Goal: Information Seeking & Learning: Learn about a topic

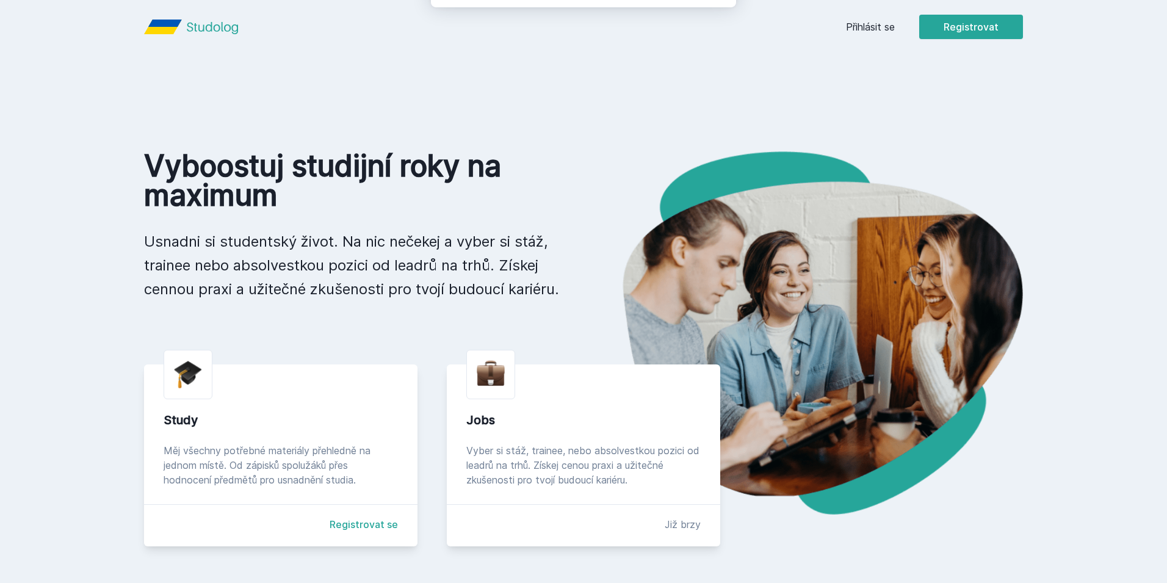
click at [584, 80] on button "Ne" at bounding box center [586, 78] width 44 height 31
click at [874, 23] on link "Přihlásit se" at bounding box center [870, 27] width 49 height 15
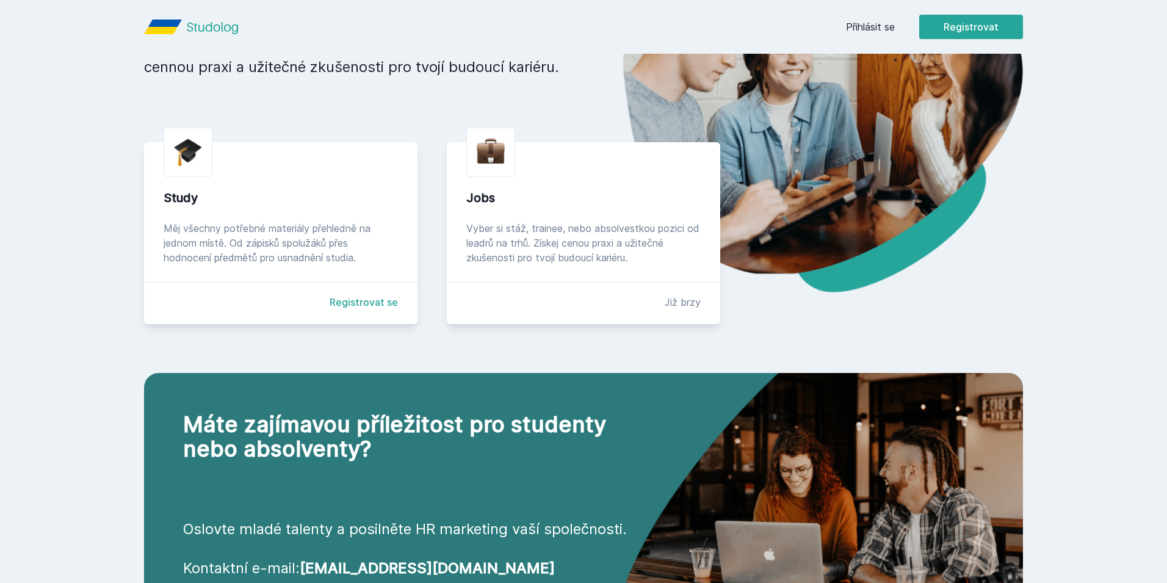
scroll to position [344, 0]
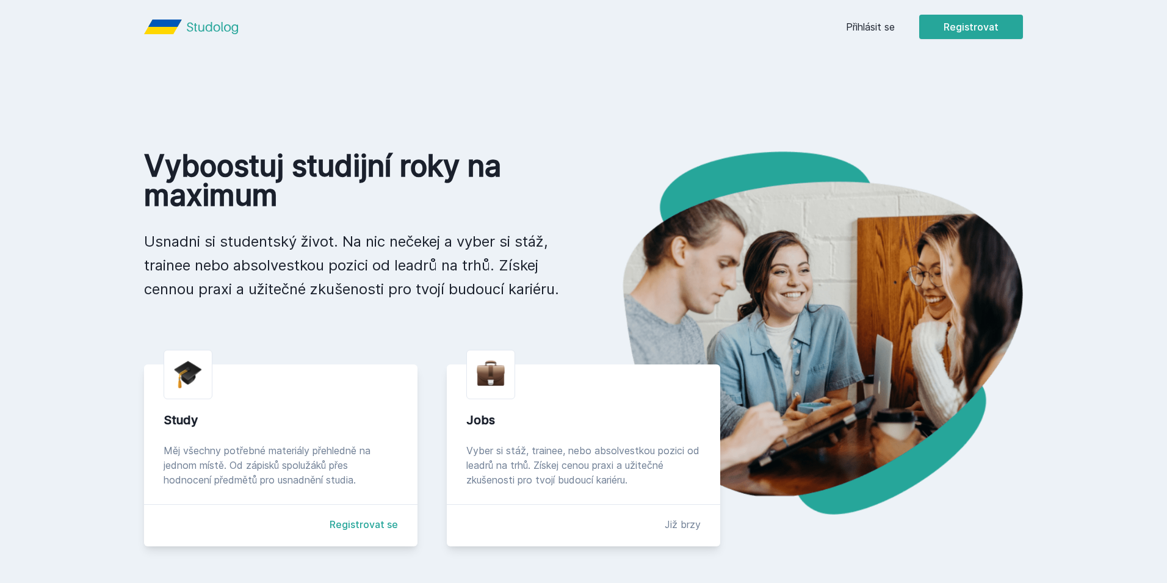
click at [227, 428] on div "Study" at bounding box center [281, 420] width 234 height 17
drag, startPoint x: 173, startPoint y: 361, endPoint x: 195, endPoint y: 376, distance: 25.9
click at [175, 361] on div at bounding box center [188, 374] width 49 height 49
click at [195, 376] on img at bounding box center [188, 374] width 28 height 29
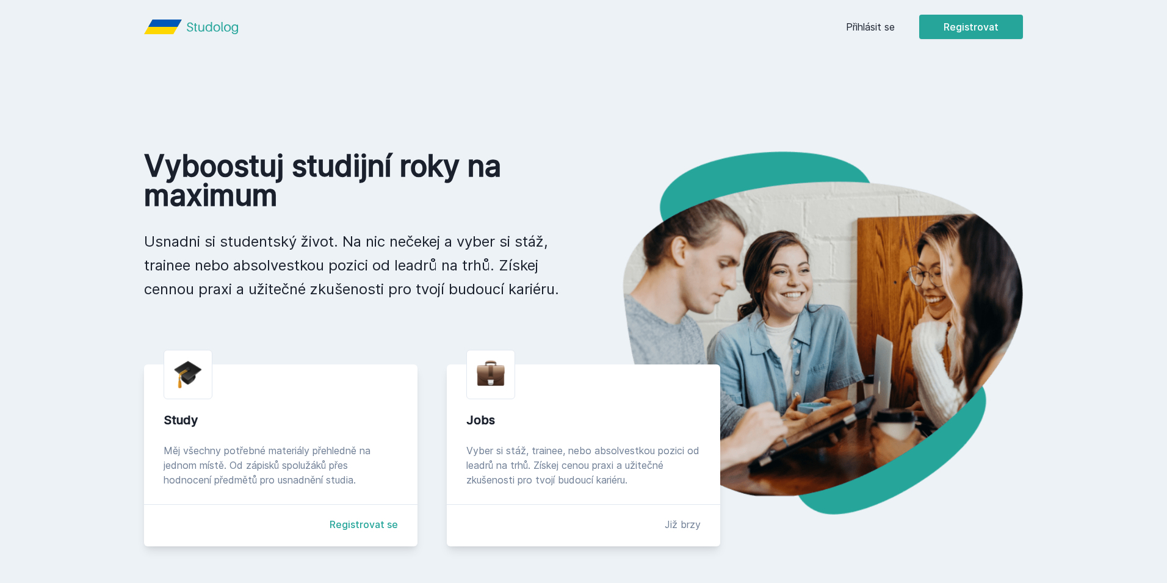
click at [890, 25] on link "Přihlásit se" at bounding box center [870, 27] width 49 height 15
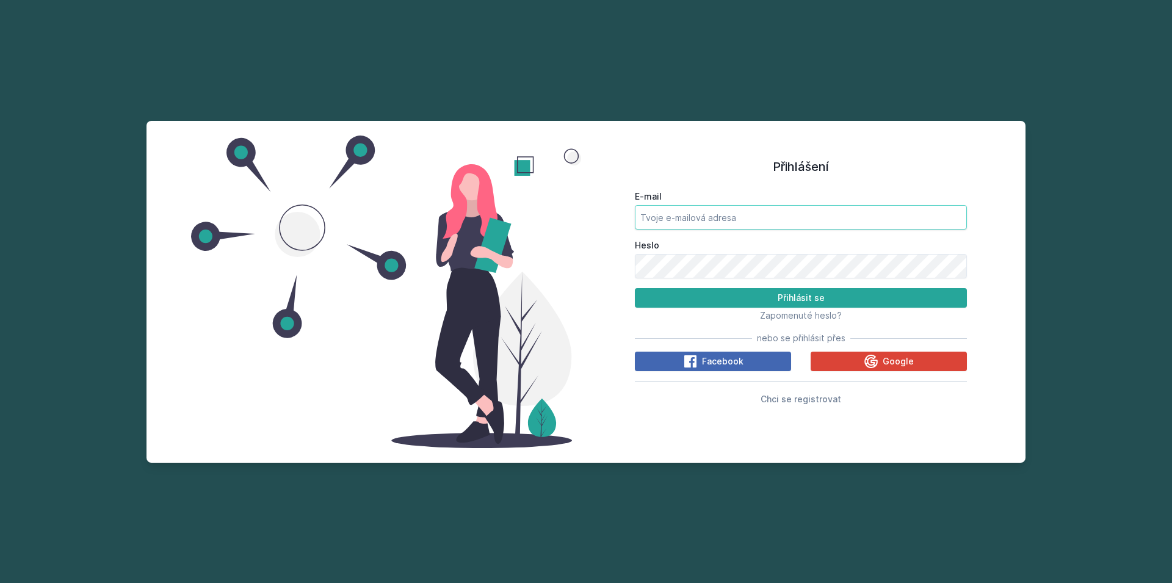
click at [703, 228] on input "E-mail" at bounding box center [801, 217] width 332 height 24
click at [698, 217] on input "E-mail" at bounding box center [801, 217] width 332 height 24
type input "[EMAIL_ADDRESS][DOMAIN_NAME]"
click at [635, 288] on button "Přihlásit se" at bounding box center [801, 298] width 332 height 20
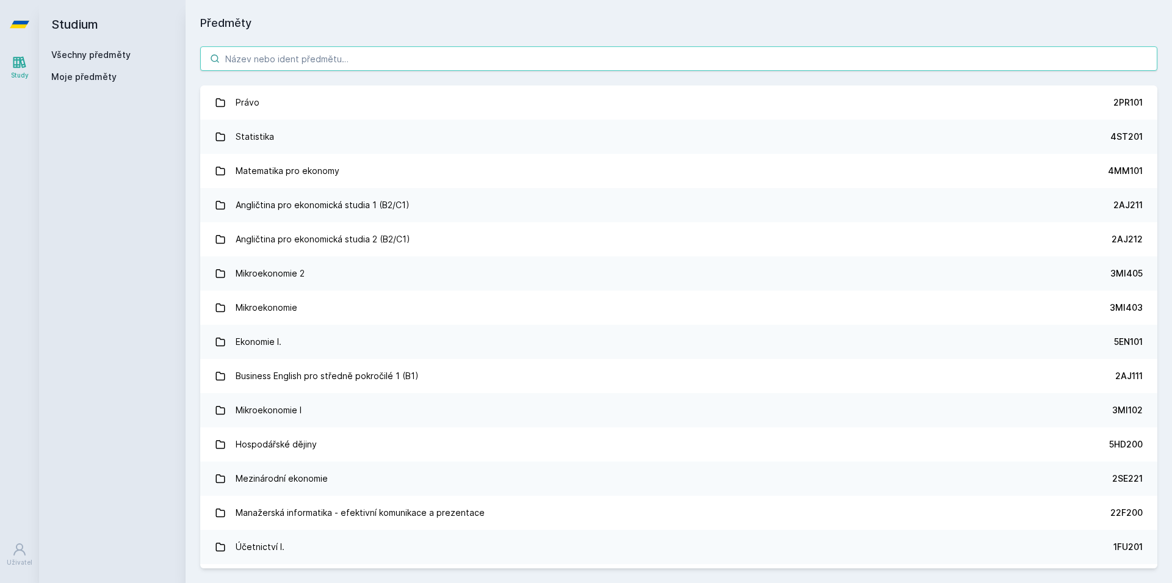
click at [318, 63] on input "search" at bounding box center [678, 58] width 957 height 24
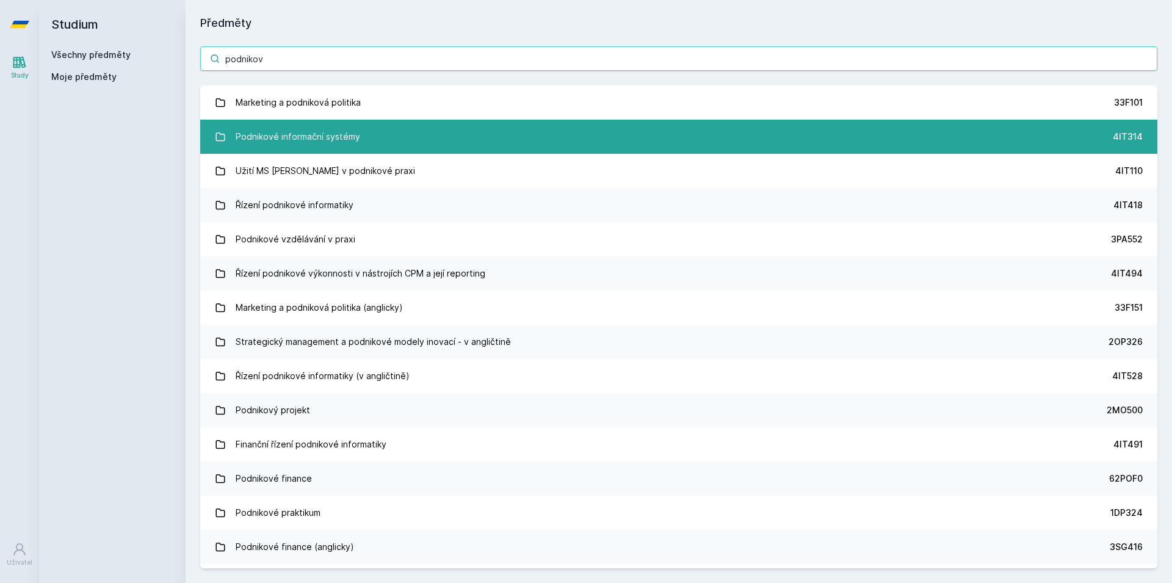
type input "podnikov"
click at [265, 140] on div "Podnikové informační systémy" at bounding box center [298, 137] width 125 height 24
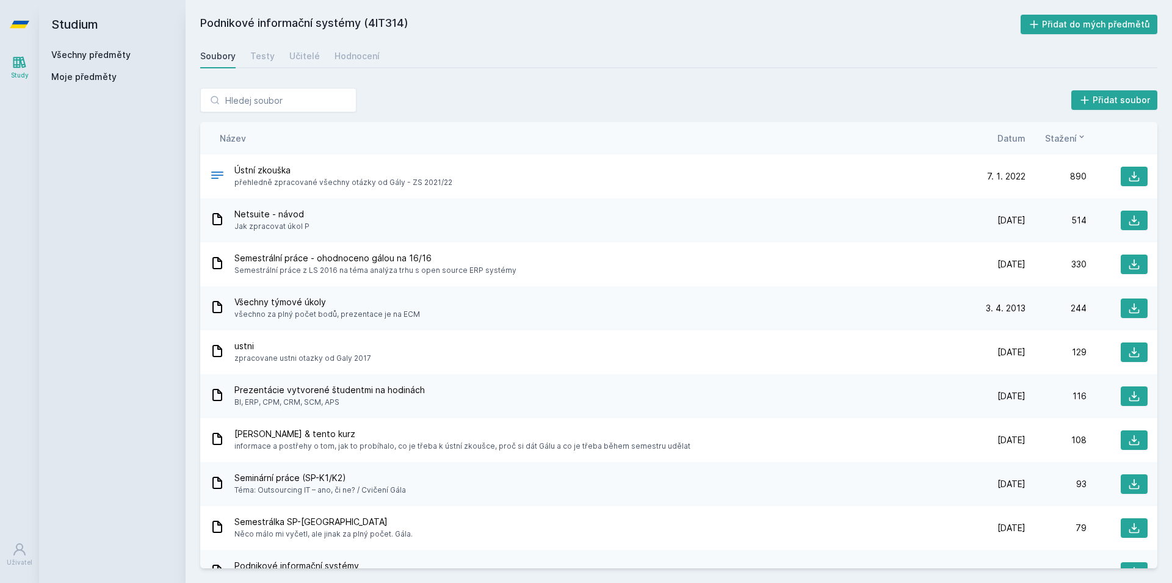
click at [1018, 134] on span "Datum" at bounding box center [1012, 138] width 28 height 13
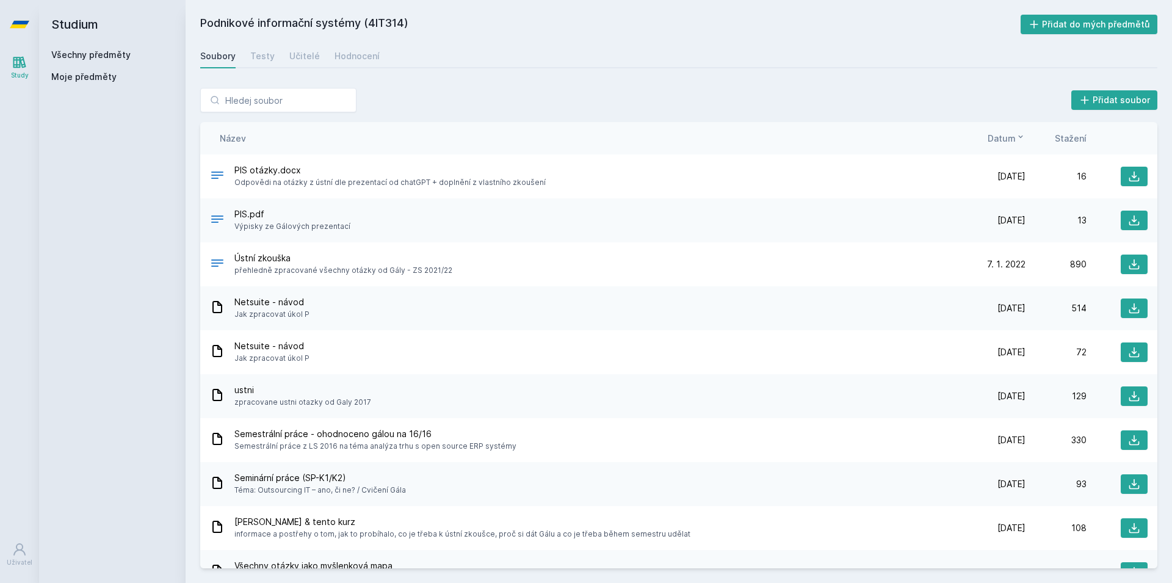
click at [1070, 140] on span "Stažení" at bounding box center [1071, 138] width 32 height 13
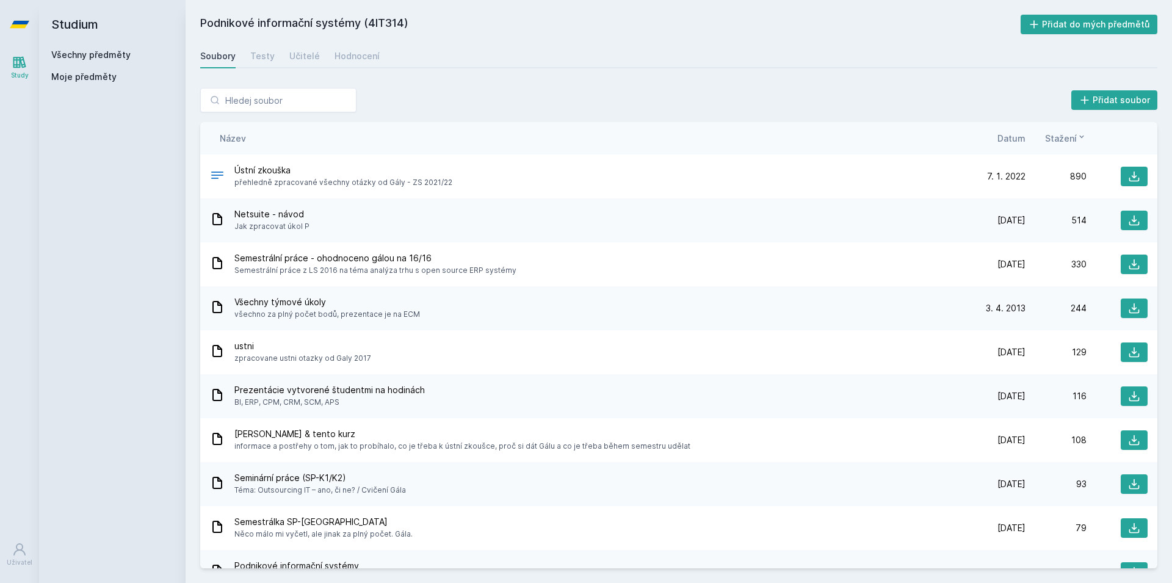
click at [300, 229] on span "Jak zpracovat úkol P" at bounding box center [271, 226] width 75 height 12
click at [378, 228] on div "Netsuite - návod Jak zpracovat úkol P" at bounding box center [587, 220] width 755 height 24
click at [1128, 217] on icon at bounding box center [1134, 220] width 12 height 12
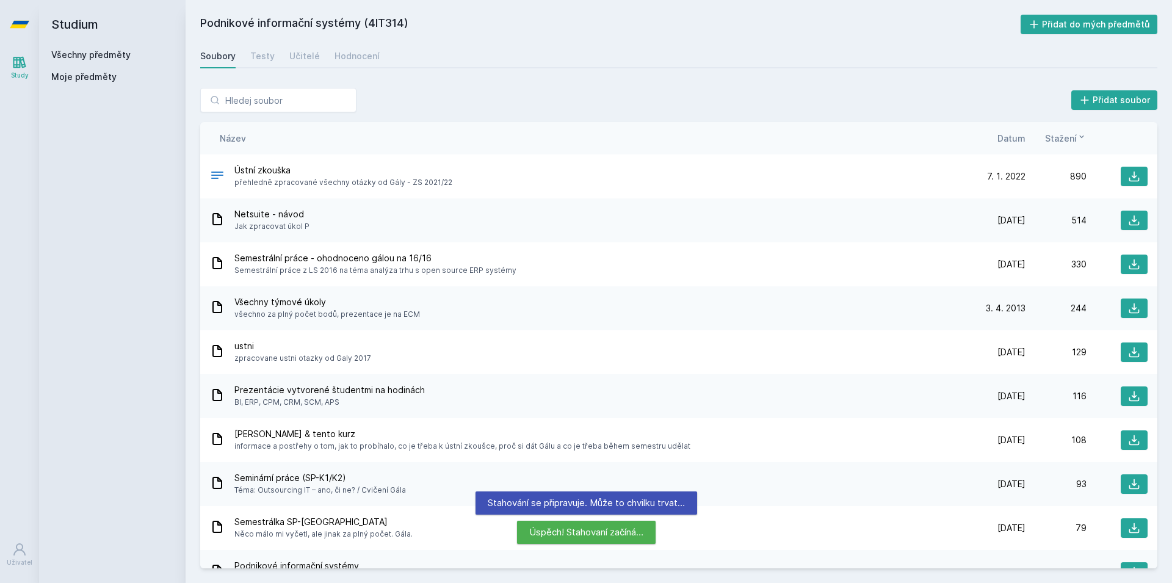
click at [115, 51] on link "Všechny předměty" at bounding box center [90, 54] width 79 height 10
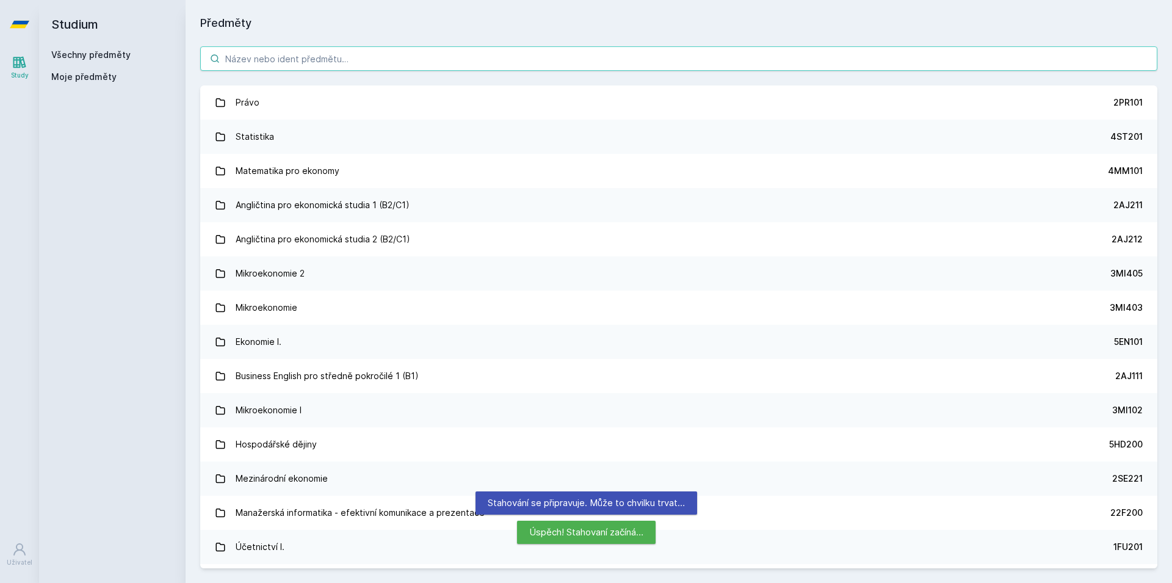
click at [270, 57] on input "search" at bounding box center [678, 58] width 957 height 24
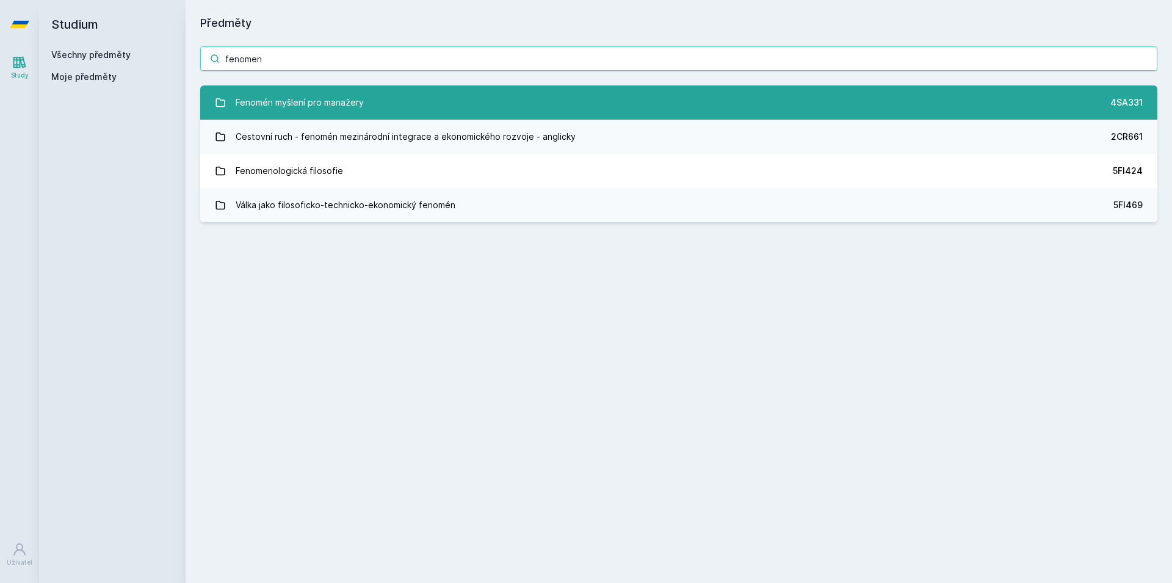
type input "fenomen"
click at [302, 106] on div "Fenomén myšlení pro manažery" at bounding box center [300, 102] width 128 height 24
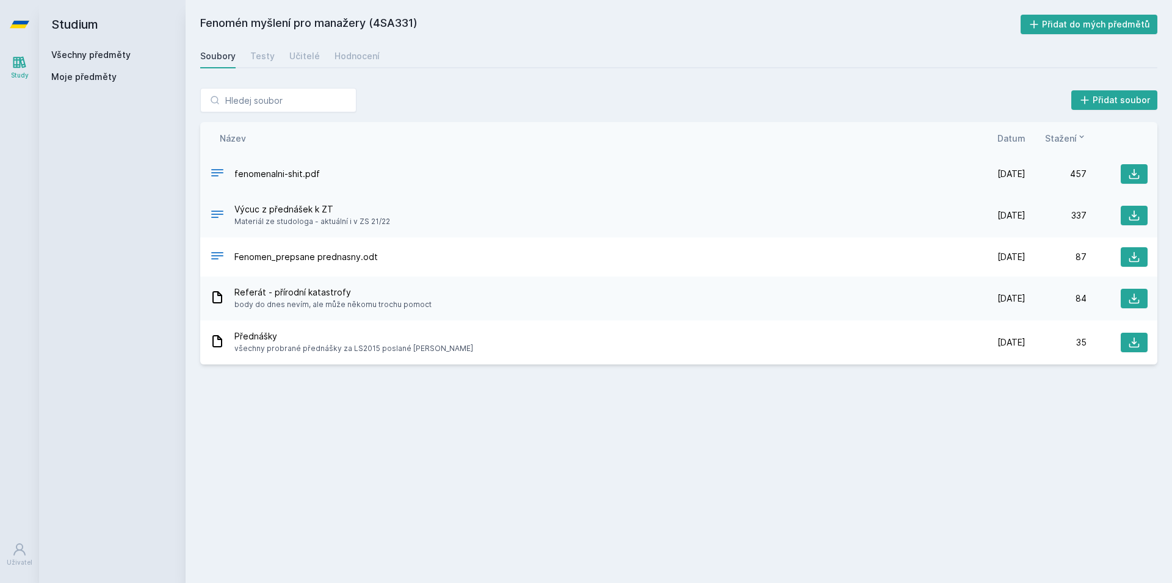
click at [283, 172] on span "fenomenalni-shit.pdf" at bounding box center [276, 174] width 85 height 12
click at [306, 178] on span "fenomenalni-shit.pdf" at bounding box center [276, 174] width 85 height 12
click at [1133, 171] on icon at bounding box center [1134, 174] width 12 height 12
